Goal: Task Accomplishment & Management: Use online tool/utility

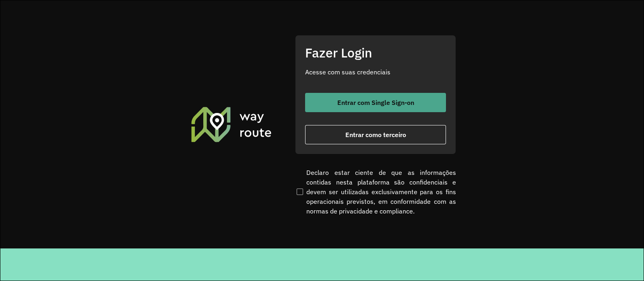
click at [360, 103] on span "Entrar com Single Sign-on" at bounding box center [375, 102] width 77 height 6
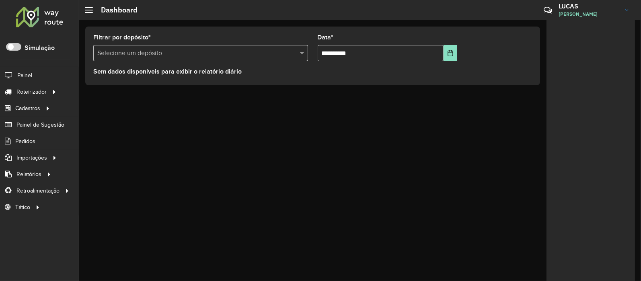
click at [177, 52] on input "text" at bounding box center [192, 54] width 191 height 10
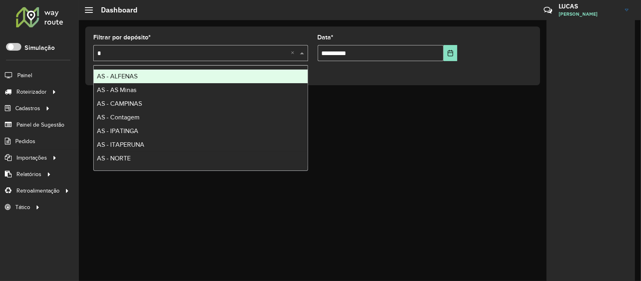
type input "**"
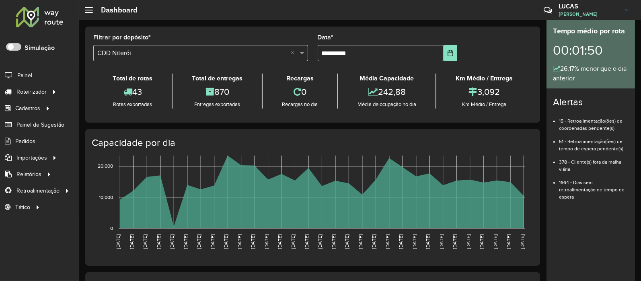
drag, startPoint x: 54, startPoint y: 90, endPoint x: 207, endPoint y: 39, distance: 161.5
click at [207, 39] on div "Filtrar por depósito * Selecione um depósito × CDD Niterói ×" at bounding box center [200, 48] width 215 height 27
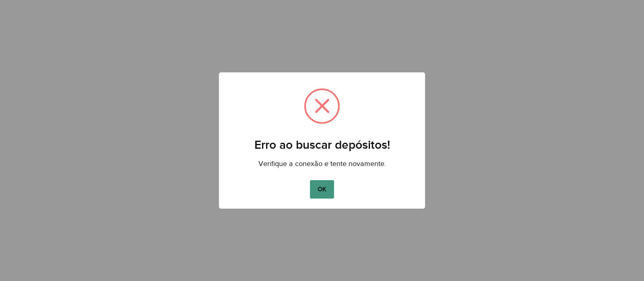
click at [326, 187] on button "OK" at bounding box center [322, 189] width 24 height 19
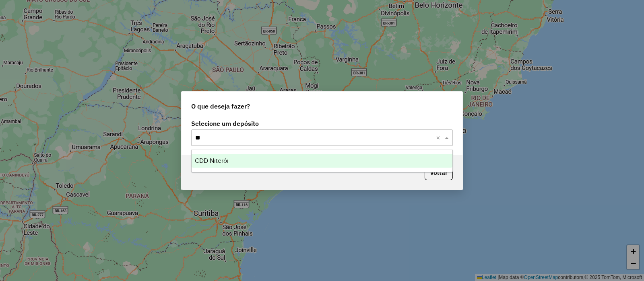
type input "***"
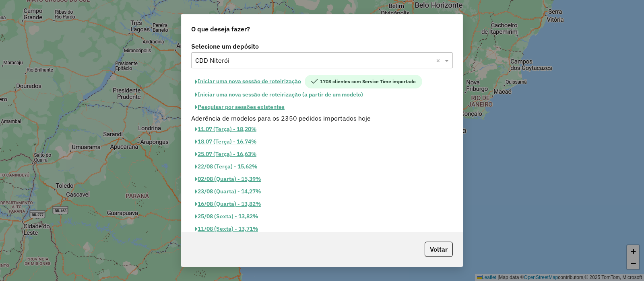
click at [241, 80] on button "Iniciar uma nova sessão de roteirização" at bounding box center [247, 82] width 113 height 14
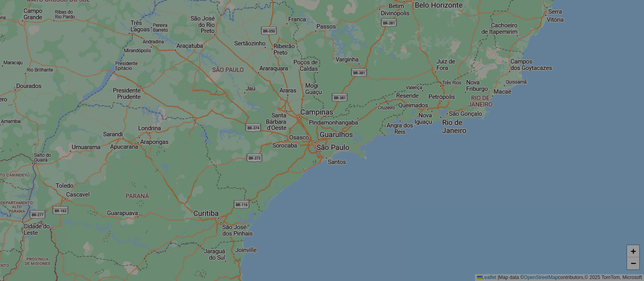
select select "*"
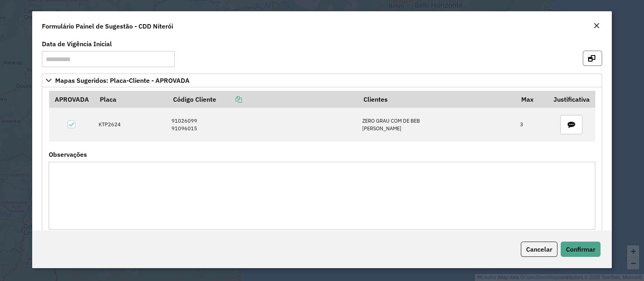
click at [588, 57] on icon "button" at bounding box center [591, 58] width 7 height 6
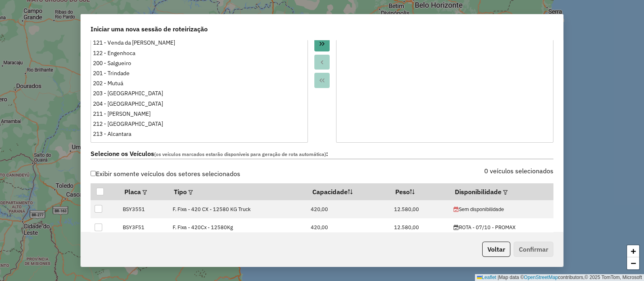
scroll to position [201, 0]
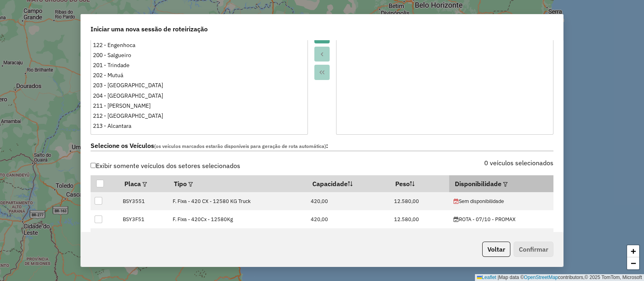
click at [503, 182] on em at bounding box center [505, 184] width 4 height 4
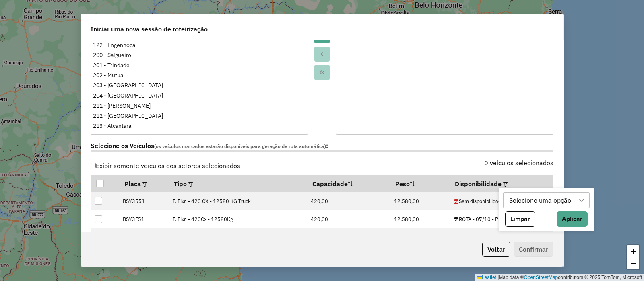
click at [516, 200] on div "Selecione uma opção" at bounding box center [541, 200] width 68 height 15
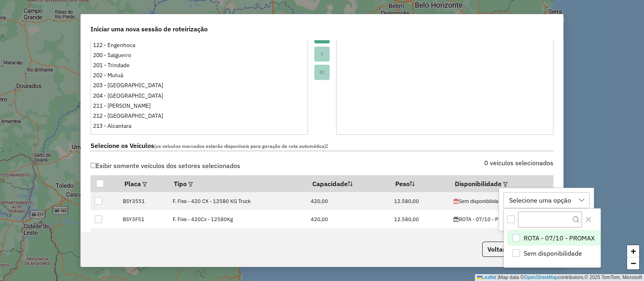
click at [557, 234] on span "ROTA - 07/10 - PROMAX" at bounding box center [558, 238] width 71 height 10
click at [585, 219] on icon "Close" at bounding box center [588, 219] width 6 height 6
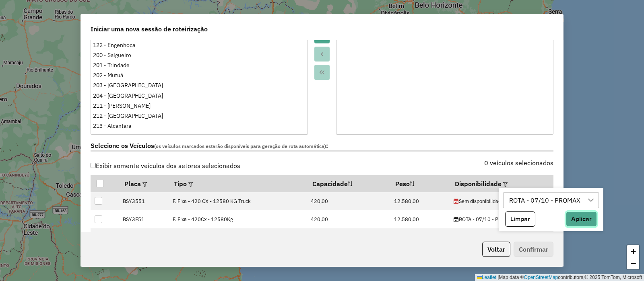
click at [575, 225] on button "Aplicar" at bounding box center [581, 219] width 31 height 15
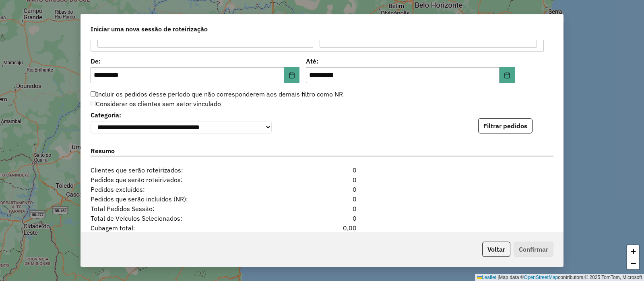
scroll to position [804, 0]
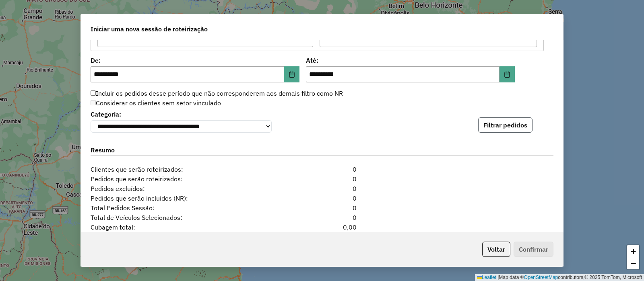
click at [491, 123] on button "Filtrar pedidos" at bounding box center [505, 124] width 54 height 15
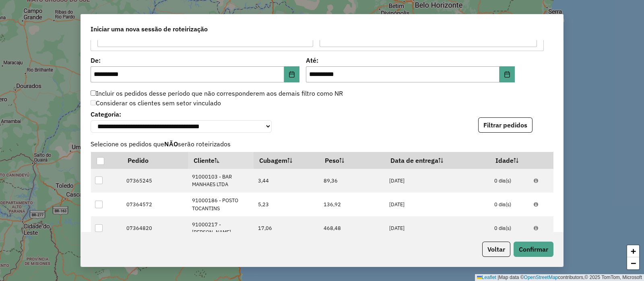
click at [566, 88] on div "**********" at bounding box center [322, 140] width 644 height 281
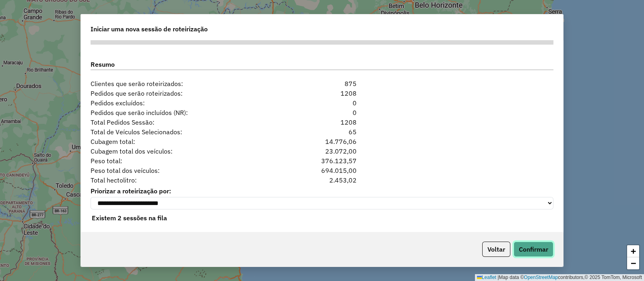
click at [531, 252] on button "Confirmar" at bounding box center [533, 249] width 40 height 15
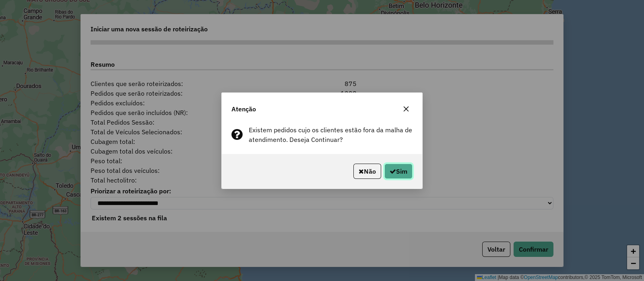
click at [391, 171] on icon "button" at bounding box center [392, 171] width 6 height 6
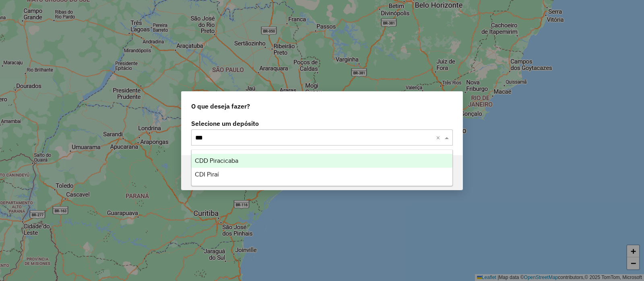
type input "****"
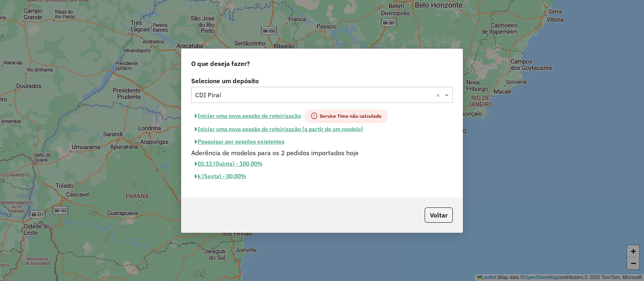
click at [255, 117] on button "Iniciar uma nova sessão de roteirização" at bounding box center [247, 116] width 113 height 14
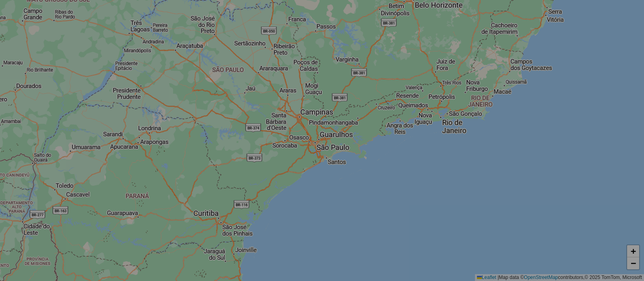
select select "*"
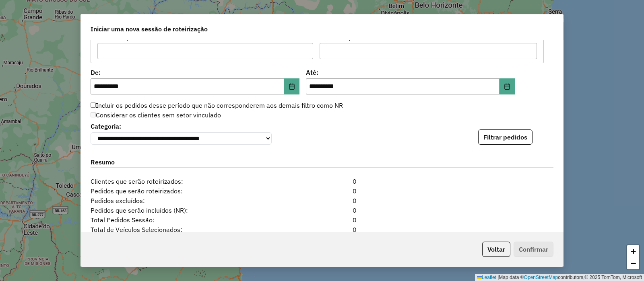
scroll to position [754, 0]
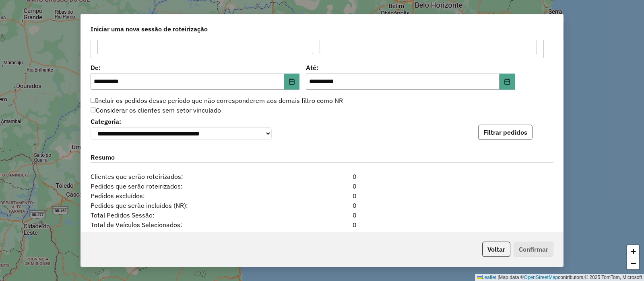
click at [501, 132] on button "Filtrar pedidos" at bounding box center [505, 132] width 54 height 15
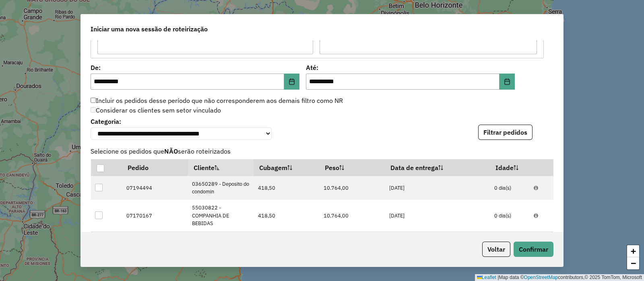
scroll to position [855, 0]
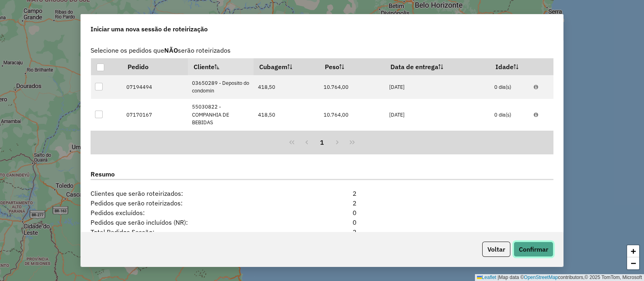
click at [533, 249] on button "Confirmar" at bounding box center [533, 249] width 40 height 15
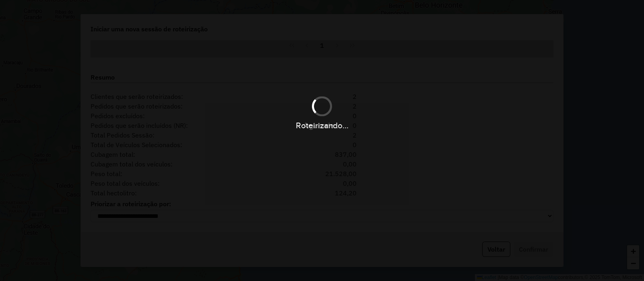
scroll to position [954, 0]
